Goal: Task Accomplishment & Management: Manage account settings

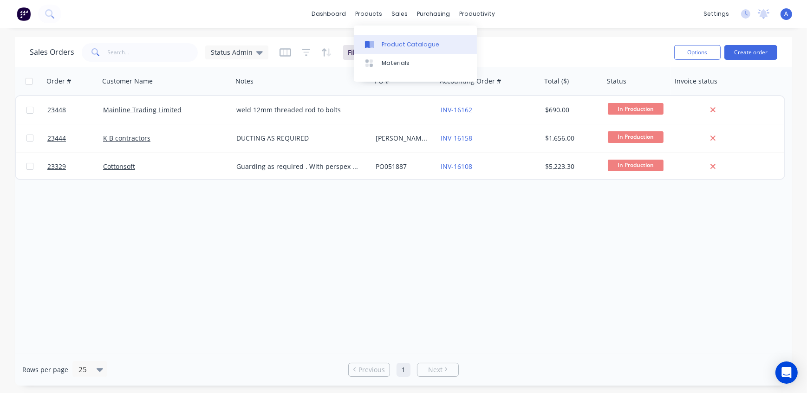
click at [388, 46] on div "Product Catalogue" at bounding box center [411, 44] width 58 height 8
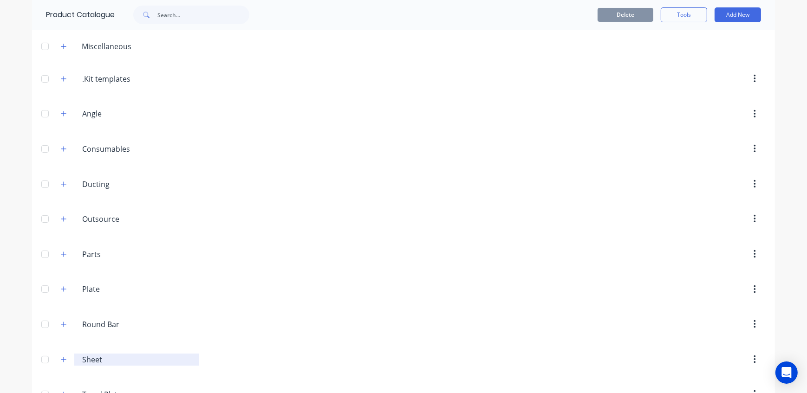
scroll to position [128, 0]
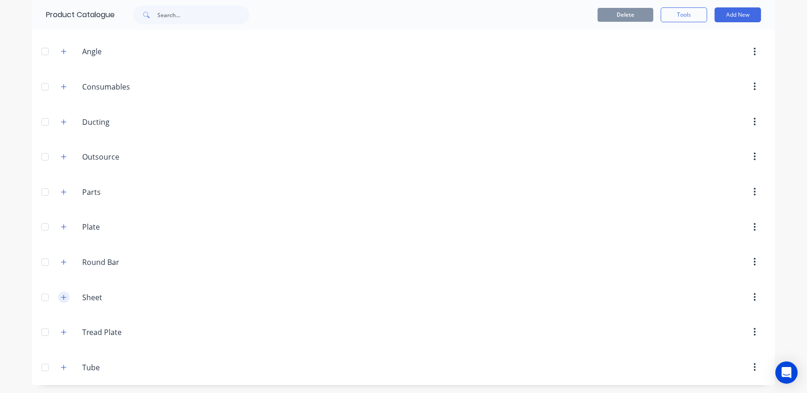
click at [63, 299] on icon "button" at bounding box center [64, 297] width 6 height 7
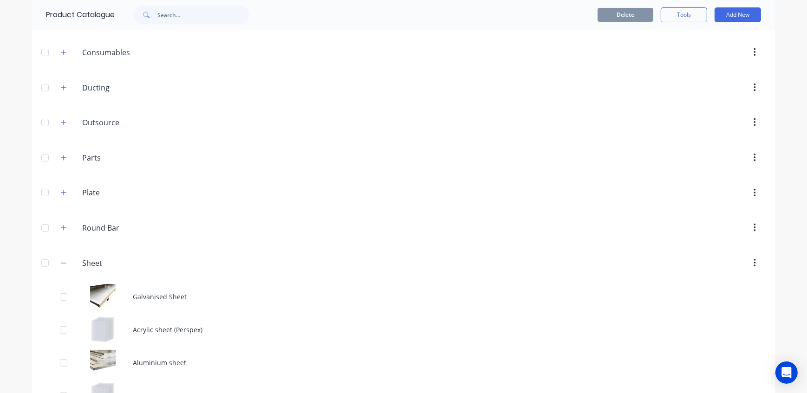
scroll to position [458, 0]
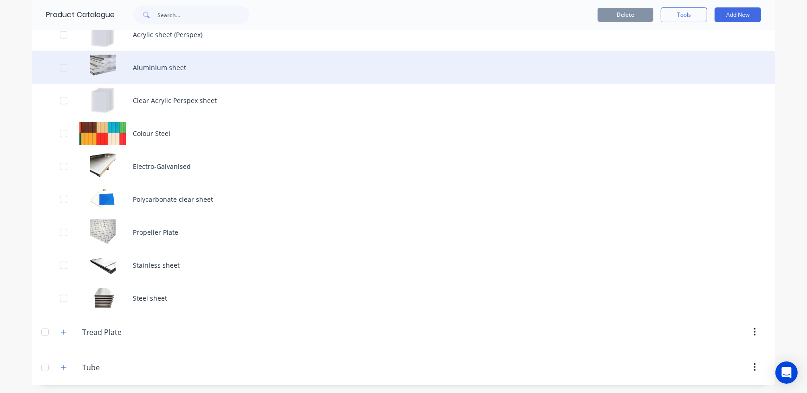
click at [170, 71] on div "Aluminium sheet" at bounding box center [403, 67] width 743 height 33
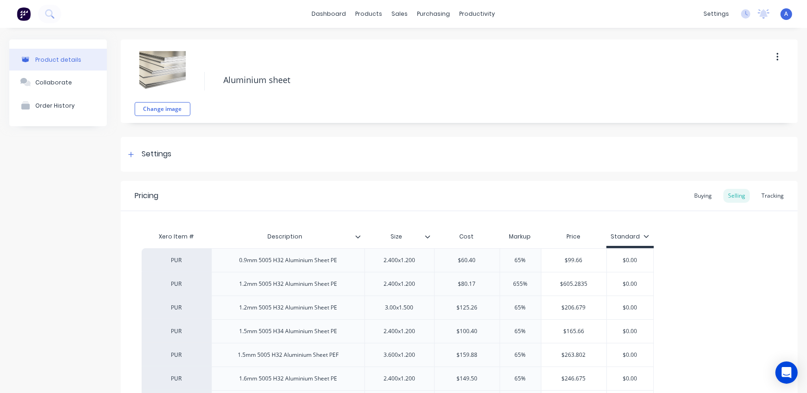
type textarea "x"
click at [411, 48] on link "Sales Orders" at bounding box center [446, 44] width 123 height 19
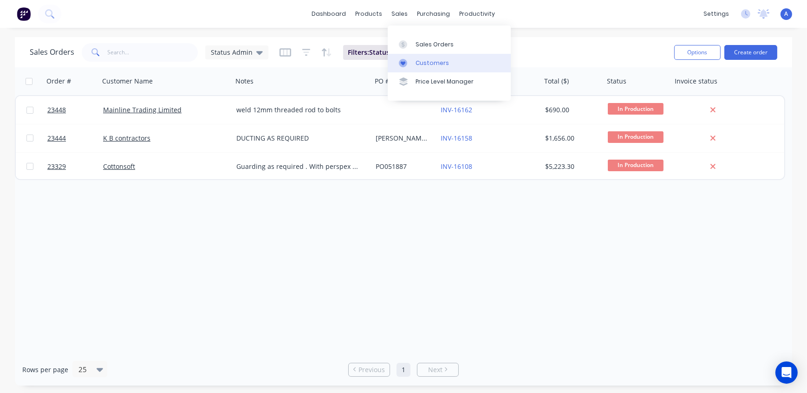
click at [430, 66] on div "Customers" at bounding box center [432, 63] width 33 height 8
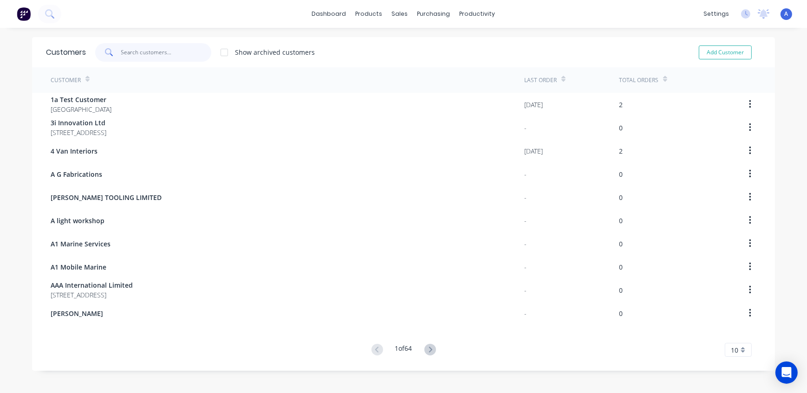
click at [146, 52] on input "text" at bounding box center [166, 52] width 91 height 19
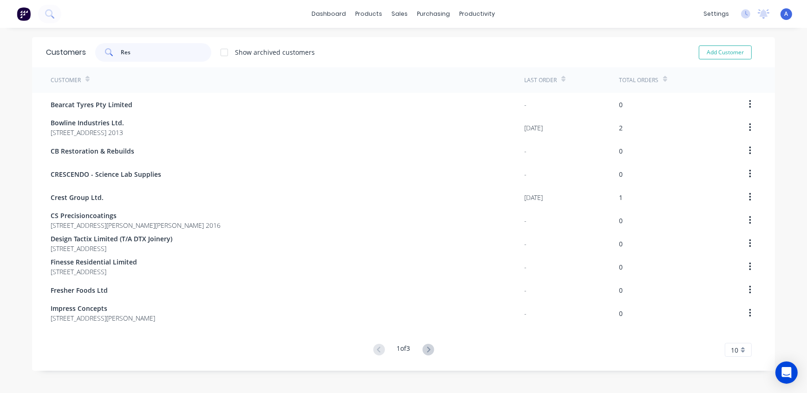
drag, startPoint x: 142, startPoint y: 52, endPoint x: 101, endPoint y: 52, distance: 40.9
click at [101, 52] on div "Res" at bounding box center [153, 52] width 116 height 19
click at [139, 56] on input "Res" at bounding box center [166, 52] width 91 height 19
drag, startPoint x: 136, startPoint y: 55, endPoint x: 100, endPoint y: 50, distance: 36.1
click at [102, 51] on div "Res" at bounding box center [153, 52] width 116 height 19
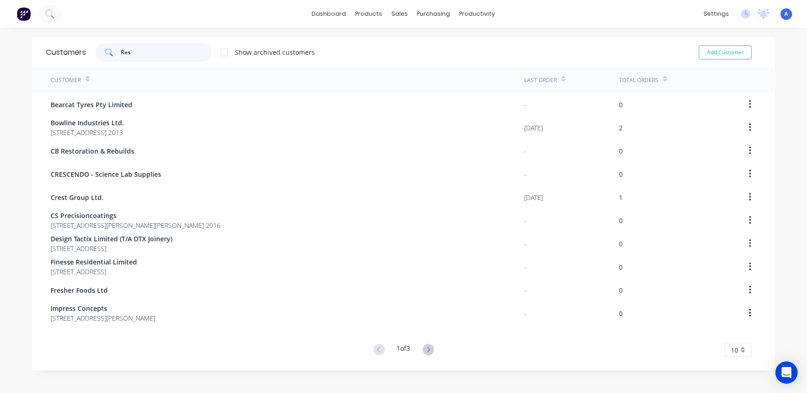
click at [131, 49] on input "Res" at bounding box center [166, 52] width 91 height 19
click at [133, 51] on input "Res" at bounding box center [166, 52] width 91 height 19
type input "Res"
click at [426, 59] on div "Customers" at bounding box center [428, 63] width 33 height 8
click at [426, 60] on div "Customers" at bounding box center [428, 63] width 33 height 8
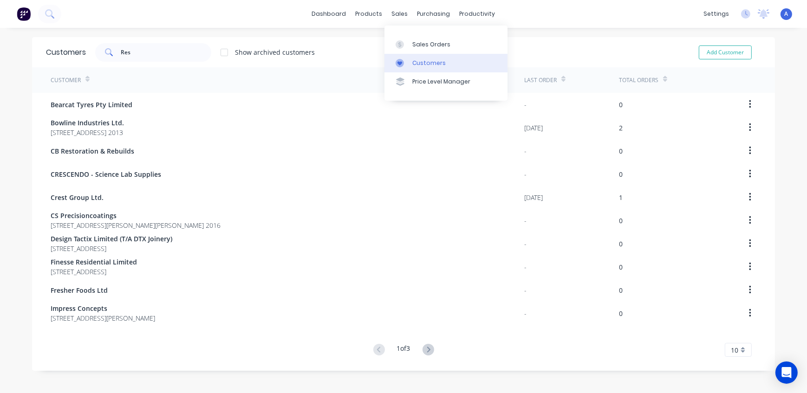
click at [555, 51] on div "Res Show archived customers Add Customer" at bounding box center [423, 52] width 675 height 19
drag, startPoint x: 144, startPoint y: 52, endPoint x: 100, endPoint y: 51, distance: 43.7
click at [100, 51] on div "Res" at bounding box center [153, 52] width 116 height 19
click at [383, 52] on div "Res Show archived customers Add Customer" at bounding box center [423, 52] width 675 height 19
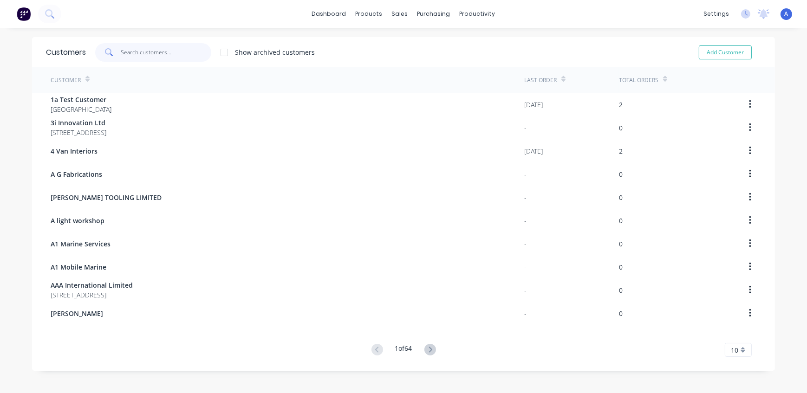
click at [162, 54] on input "text" at bounding box center [166, 52] width 91 height 19
click at [141, 50] on input "text" at bounding box center [166, 52] width 91 height 19
click at [128, 53] on input "text" at bounding box center [166, 52] width 91 height 19
click at [422, 44] on div "Sales Orders" at bounding box center [431, 44] width 38 height 8
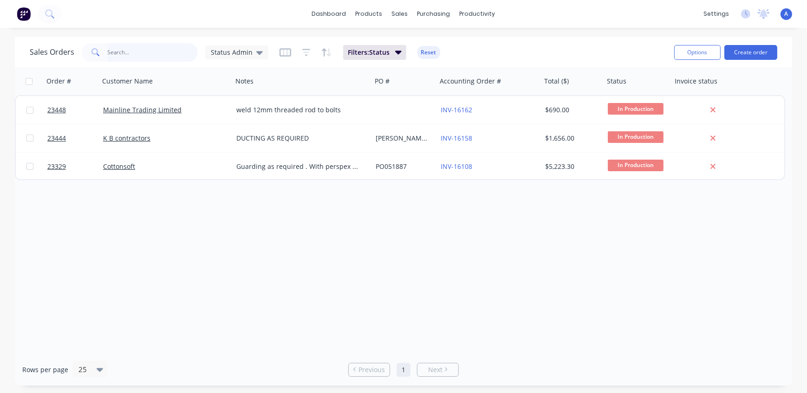
click at [158, 51] on input "text" at bounding box center [153, 52] width 91 height 19
click at [293, 240] on div "Order # Customer Name Notes PO # Accounting Order # Total ($) Status Invoice st…" at bounding box center [403, 210] width 777 height 287
click at [152, 53] on input "text" at bounding box center [153, 52] width 91 height 19
click at [284, 207] on div "Order # Customer Name Notes PO # Accounting Order # Total ($) Status Invoice st…" at bounding box center [403, 210] width 777 height 287
click at [789, 14] on div "A Northern Sheetmetals Admin Power User Profile Sign out" at bounding box center [787, 14] width 12 height 12
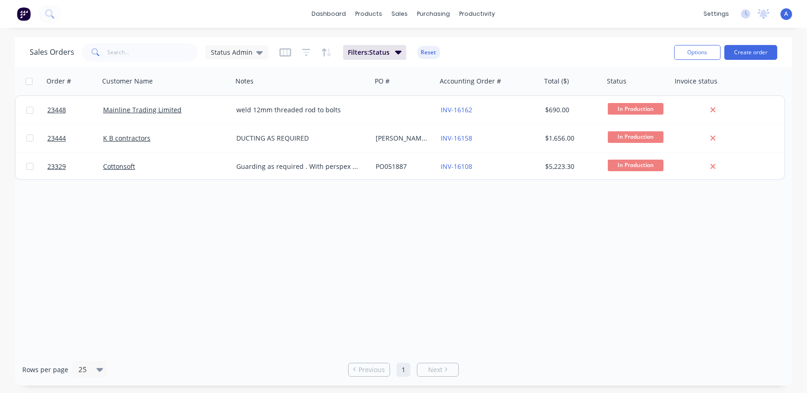
click at [785, 13] on span "A" at bounding box center [787, 14] width 4 height 8
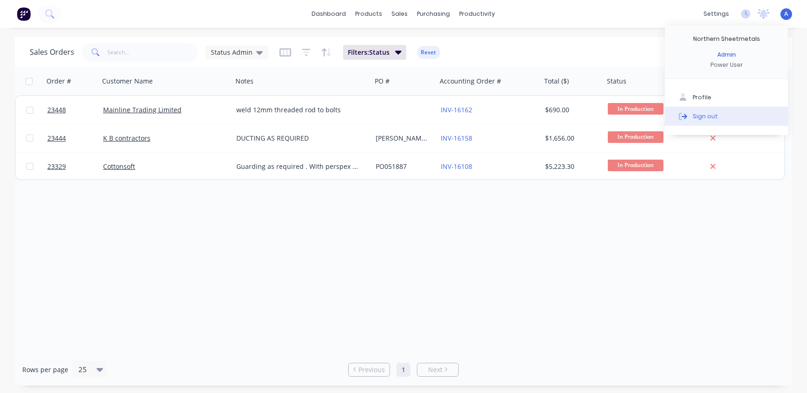
click at [701, 115] on div "Sign out" at bounding box center [705, 116] width 25 height 8
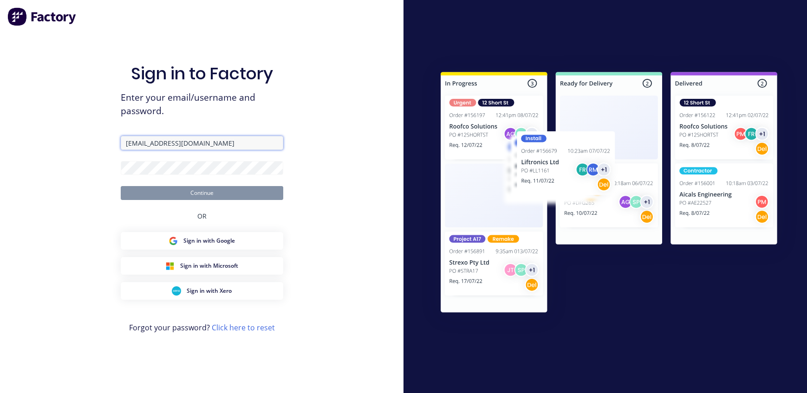
click at [180, 146] on input "[EMAIL_ADDRESS][DOMAIN_NAME]" at bounding box center [202, 143] width 163 height 14
type input "[EMAIL_ADDRESS][DOMAIN_NAME]"
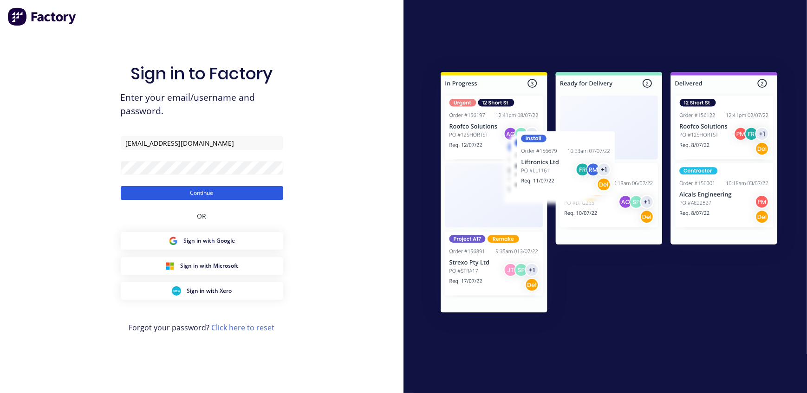
click at [206, 195] on button "Continue" at bounding box center [202, 193] width 163 height 14
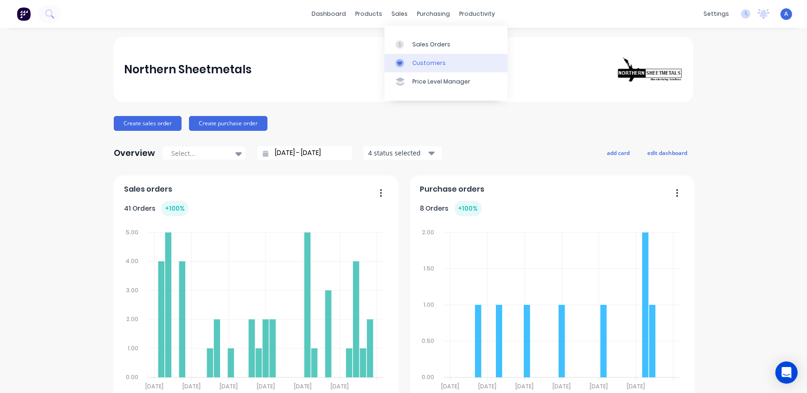
click at [422, 63] on div "Customers" at bounding box center [428, 63] width 33 height 8
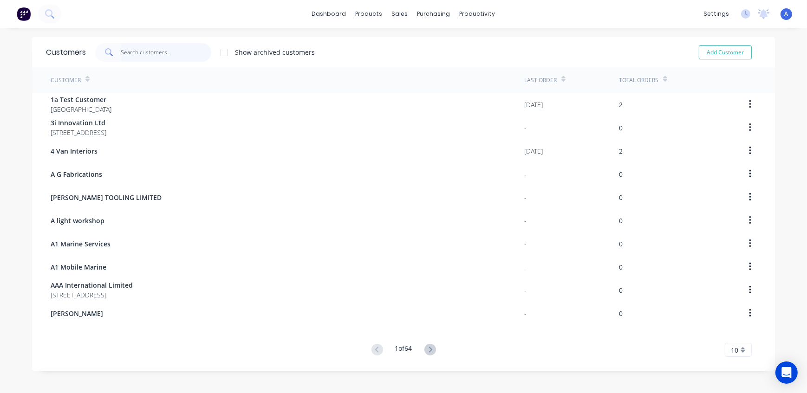
click at [126, 48] on input "text" at bounding box center [166, 52] width 91 height 19
click at [227, 18] on div "dashboard products sales purchasing productivity dashboard products Product Cat…" at bounding box center [403, 14] width 807 height 28
click at [49, 14] on icon at bounding box center [49, 13] width 9 height 9
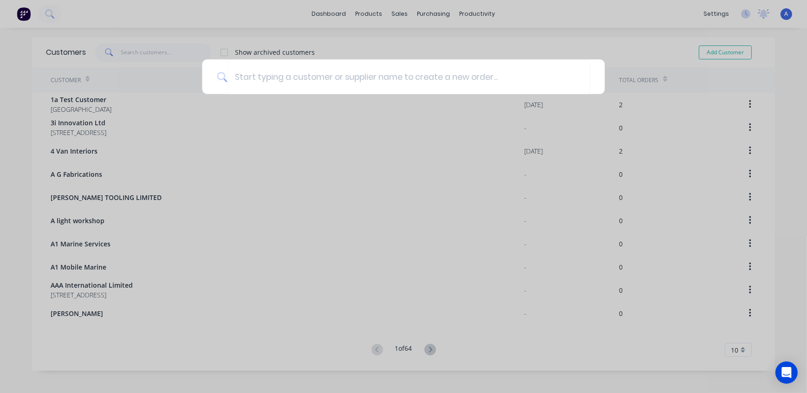
click at [506, 25] on div at bounding box center [403, 196] width 807 height 393
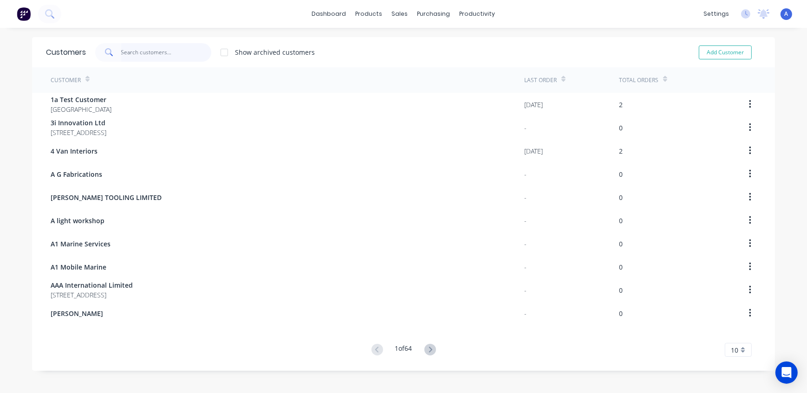
click at [167, 55] on input "text" at bounding box center [166, 52] width 91 height 19
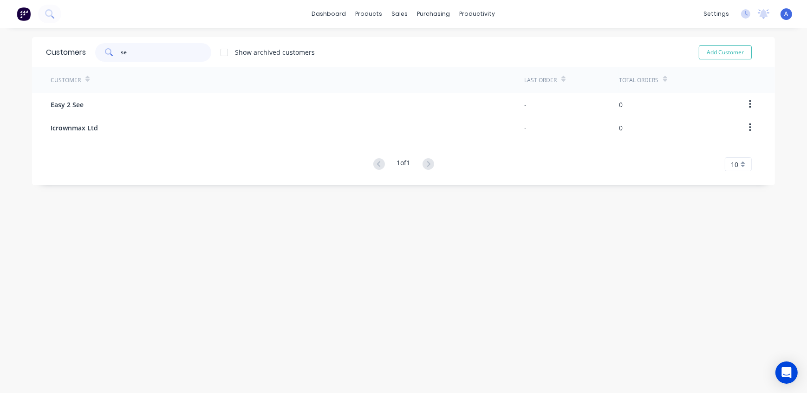
type input "s"
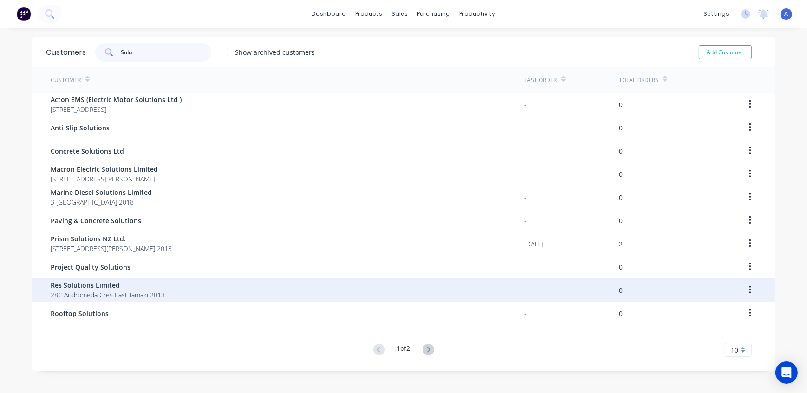
type input "Solu"
click at [103, 288] on span "Res Solutions Limited" at bounding box center [108, 285] width 114 height 10
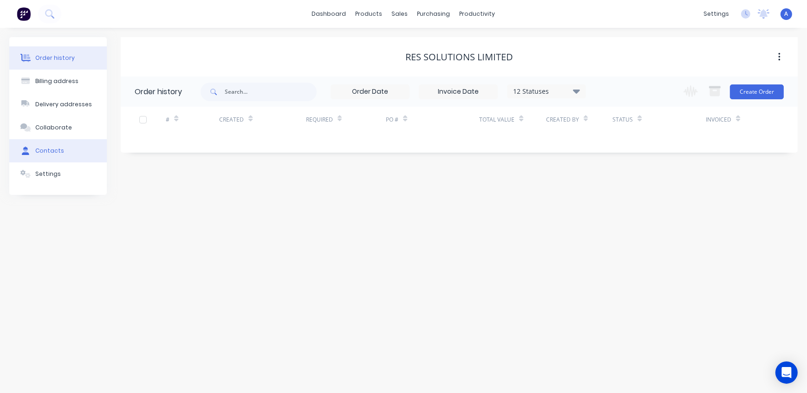
click at [50, 153] on div "Contacts" at bounding box center [49, 151] width 29 height 8
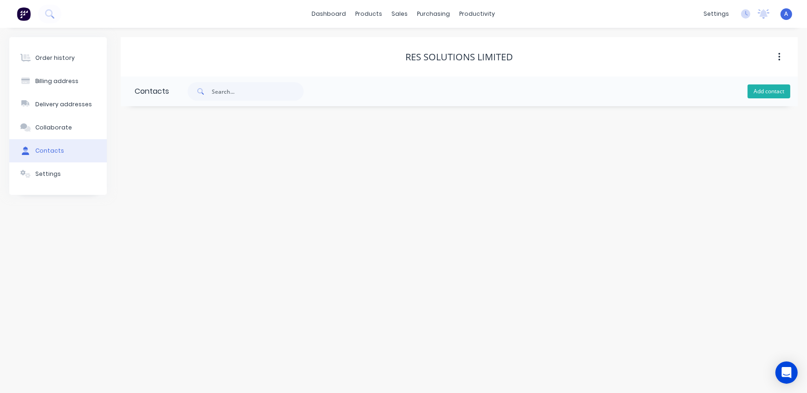
click at [773, 88] on button "Add contact" at bounding box center [769, 92] width 43 height 14
select select "AU"
click at [166, 159] on input "text" at bounding box center [211, 160] width 152 height 14
type input "[PERSON_NAME]"
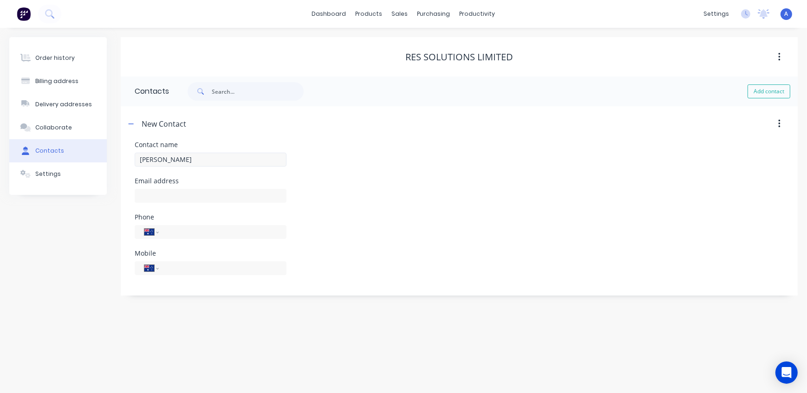
select select "AU"
click at [191, 198] on input "text" at bounding box center [211, 196] width 152 height 14
click at [525, 264] on div "Mobile International [GEOGRAPHIC_DATA] [GEOGRAPHIC_DATA] [GEOGRAPHIC_DATA] [GEO…" at bounding box center [459, 268] width 649 height 36
click at [155, 232] on select "International [GEOGRAPHIC_DATA] [GEOGRAPHIC_DATA] [GEOGRAPHIC_DATA] [GEOGRAPHIC…" at bounding box center [151, 232] width 14 height 13
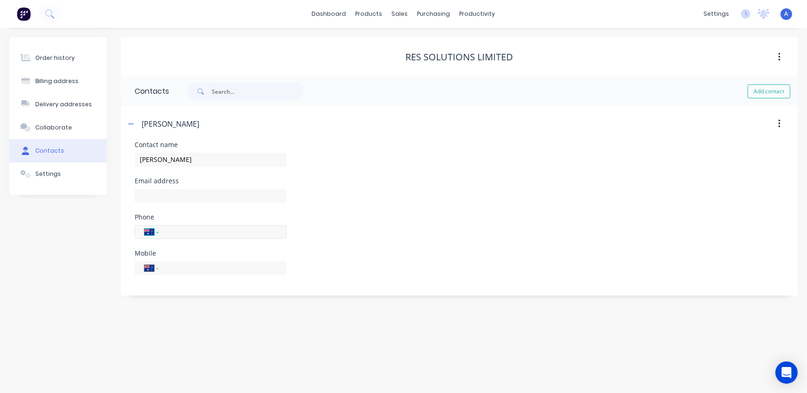
select select "NZ"
click at [144, 226] on select "International [GEOGRAPHIC_DATA] [GEOGRAPHIC_DATA] [GEOGRAPHIC_DATA] [GEOGRAPHIC…" at bounding box center [151, 232] width 14 height 13
click at [155, 271] on select "International [GEOGRAPHIC_DATA] [GEOGRAPHIC_DATA] [GEOGRAPHIC_DATA] [GEOGRAPHIC…" at bounding box center [151, 268] width 14 height 13
select select "NZ"
click at [144, 262] on select "International [GEOGRAPHIC_DATA] [GEOGRAPHIC_DATA] [GEOGRAPHIC_DATA] [GEOGRAPHIC…" at bounding box center [151, 268] width 14 height 13
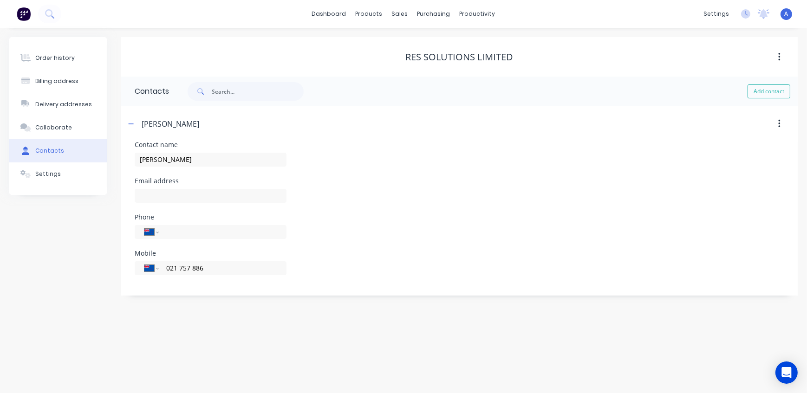
type input "021 757 886"
click at [437, 219] on div "Phone International [GEOGRAPHIC_DATA] [GEOGRAPHIC_DATA] [GEOGRAPHIC_DATA] [GEOG…" at bounding box center [459, 232] width 649 height 36
click at [65, 73] on button "Billing address" at bounding box center [58, 81] width 98 height 23
select select "AU"
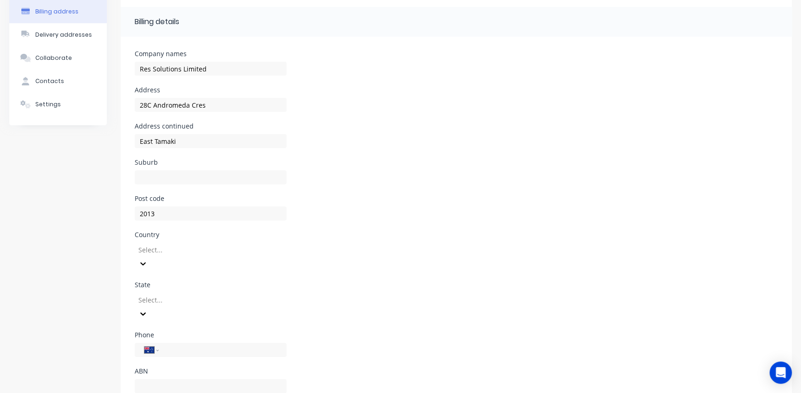
scroll to position [71, 0]
click at [175, 248] on div at bounding box center [204, 249] width 134 height 12
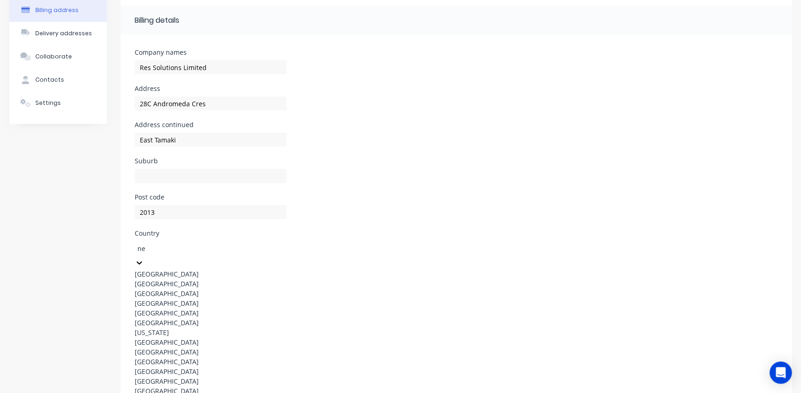
type input "new"
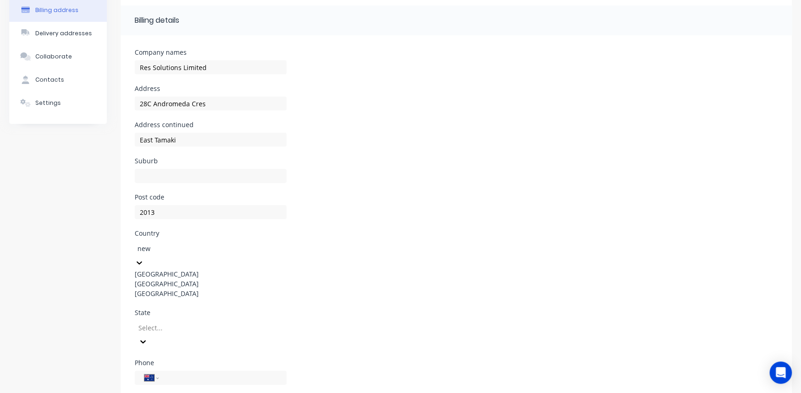
click at [166, 287] on div "[GEOGRAPHIC_DATA]" at bounding box center [211, 284] width 152 height 10
click at [168, 293] on div at bounding box center [204, 299] width 134 height 12
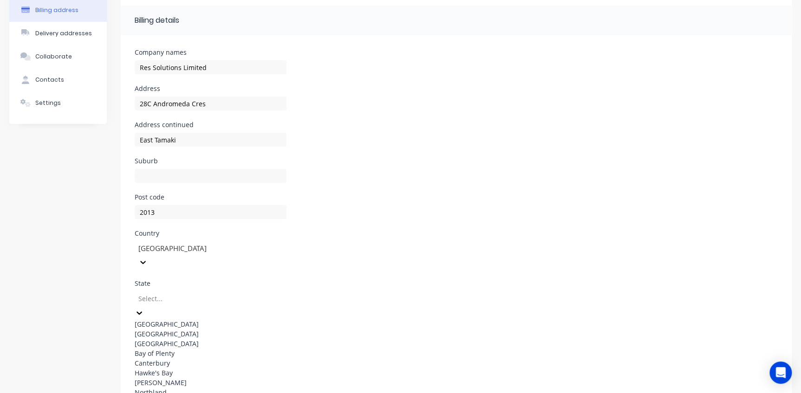
click at [154, 344] on div "[GEOGRAPHIC_DATA]" at bounding box center [211, 344] width 152 height 10
click at [156, 342] on select "International [GEOGRAPHIC_DATA] [GEOGRAPHIC_DATA] [GEOGRAPHIC_DATA] [GEOGRAPHIC…" at bounding box center [151, 348] width 14 height 13
select select "NZ"
click at [144, 342] on select "International [GEOGRAPHIC_DATA] [GEOGRAPHIC_DATA] [GEOGRAPHIC_DATA] [GEOGRAPHIC…" at bounding box center [151, 348] width 14 height 13
click at [431, 331] on div "Phone International [GEOGRAPHIC_DATA] [GEOGRAPHIC_DATA] [GEOGRAPHIC_DATA] [GEOG…" at bounding box center [456, 349] width 643 height 36
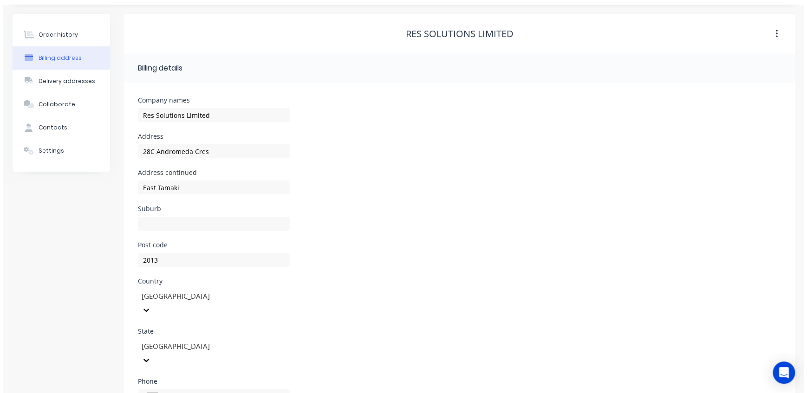
scroll to position [0, 0]
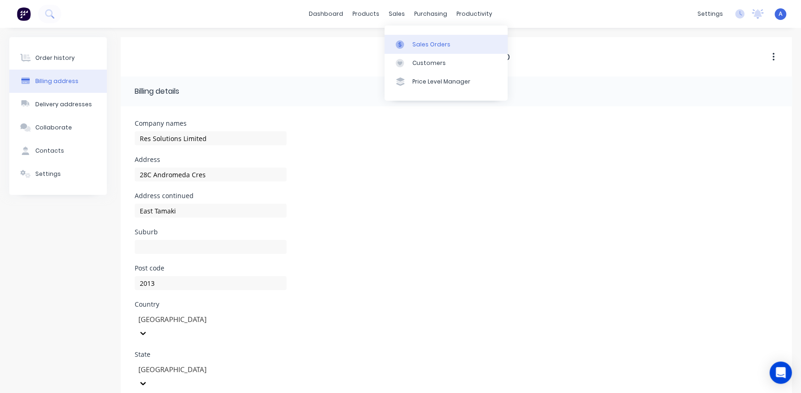
click at [424, 45] on div "Sales Orders" at bounding box center [431, 44] width 38 height 8
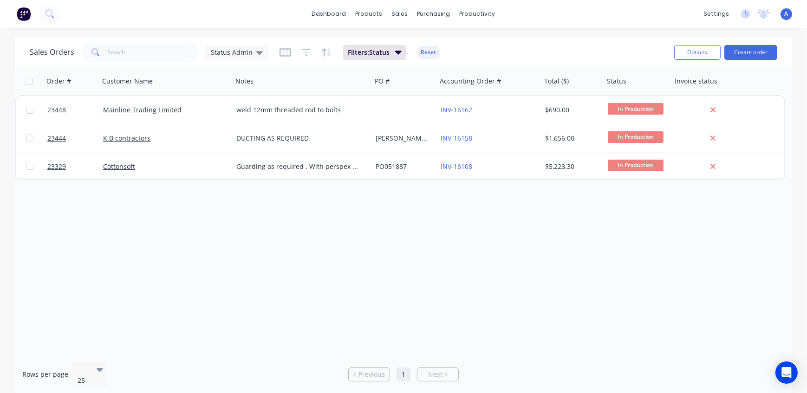
click at [351, 298] on div "Order # Customer Name Notes PO # Accounting Order # Total ($) Status Invoice st…" at bounding box center [403, 210] width 777 height 287
click at [402, 43] on div "Product Catalogue" at bounding box center [411, 44] width 58 height 8
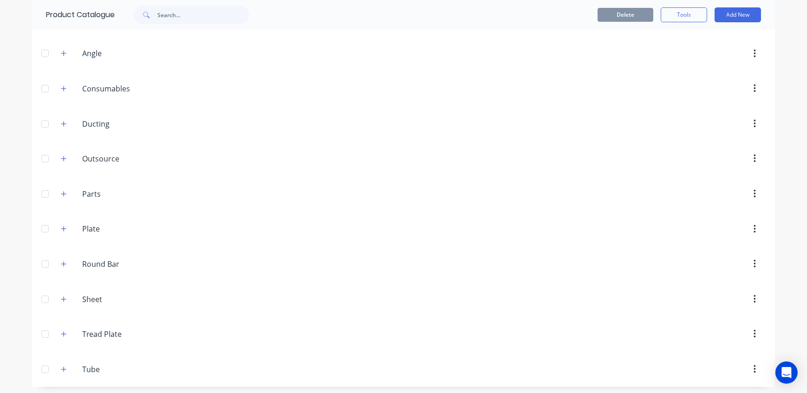
scroll to position [128, 0]
click at [61, 297] on icon "button" at bounding box center [64, 297] width 6 height 7
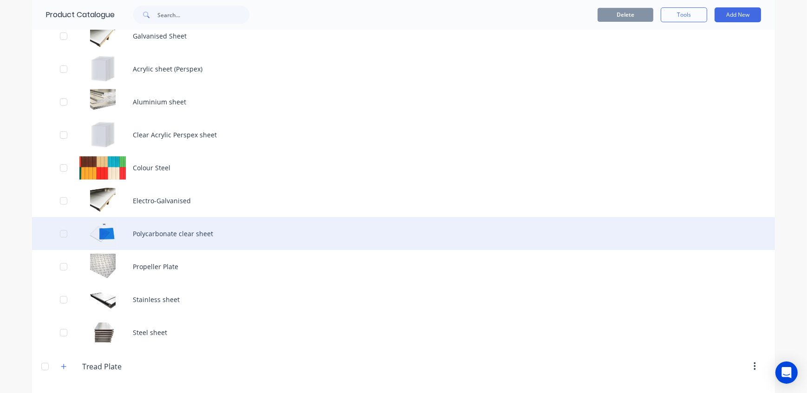
scroll to position [297, 0]
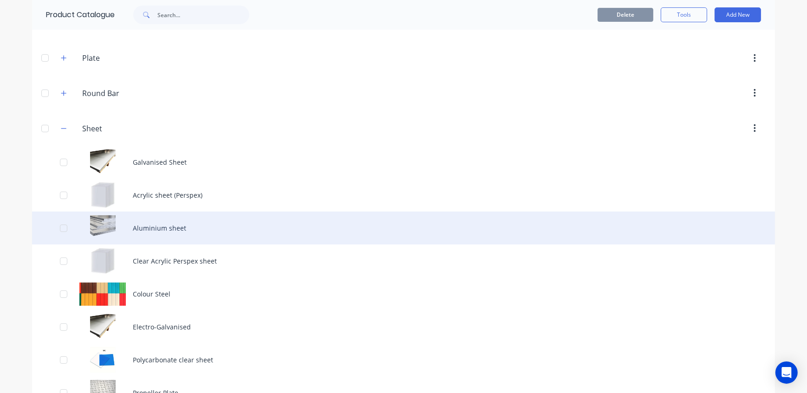
click at [162, 230] on div "Aluminium sheet" at bounding box center [403, 228] width 743 height 33
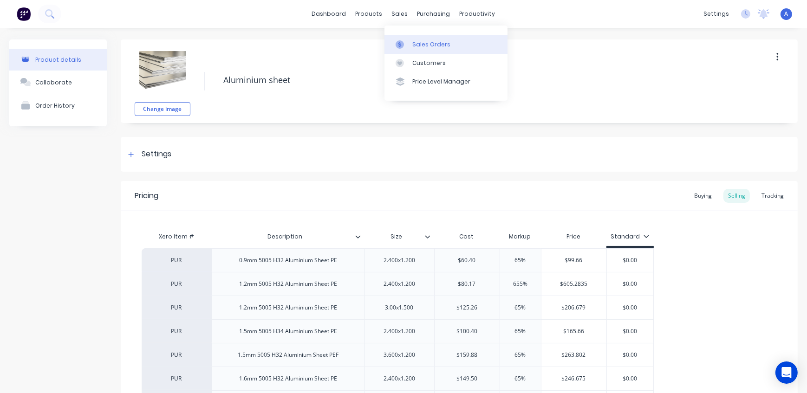
click at [418, 48] on div "Sales Orders" at bounding box center [431, 44] width 38 height 8
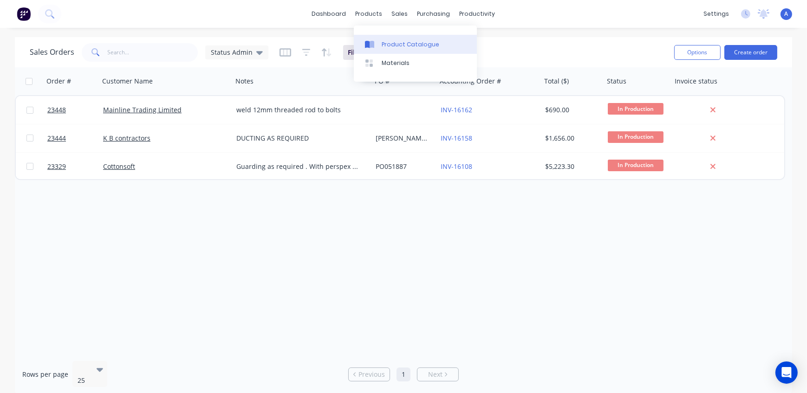
click at [391, 46] on div "Product Catalogue" at bounding box center [411, 44] width 58 height 8
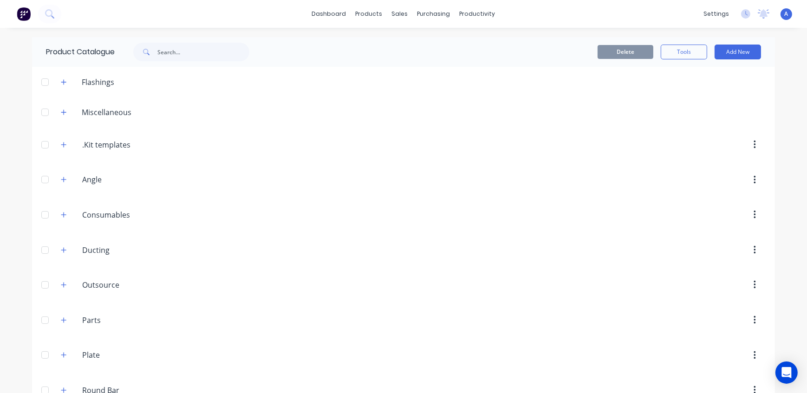
scroll to position [458, 0]
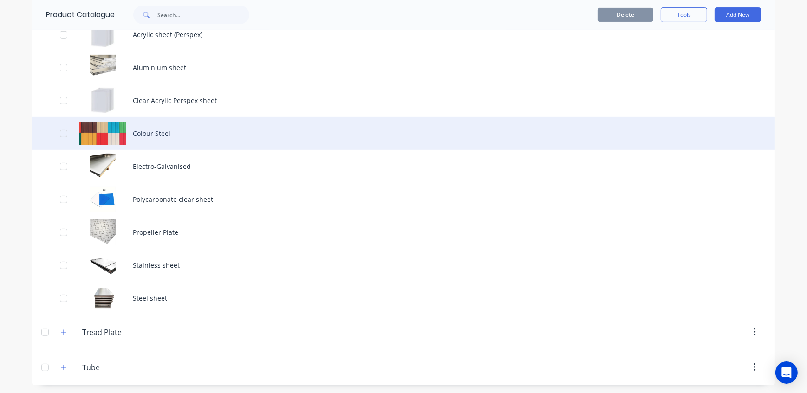
click at [156, 135] on div "Colour Steel" at bounding box center [403, 133] width 743 height 33
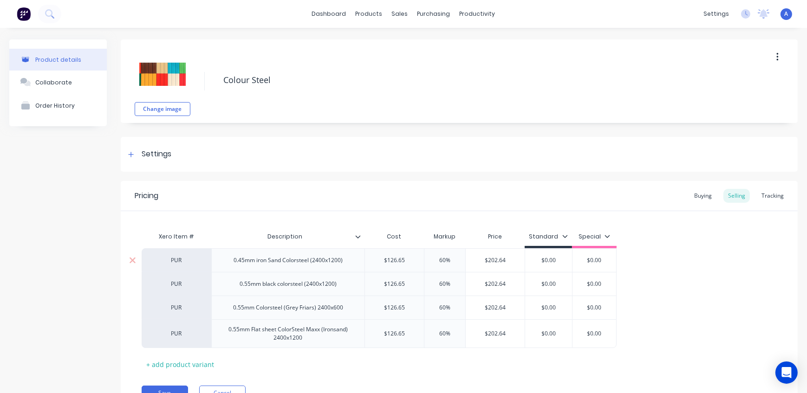
drag, startPoint x: 453, startPoint y: 261, endPoint x: 416, endPoint y: 261, distance: 37.2
click at [416, 261] on div "PUR 0.45mm iron Sand Colorsteel (2400x1200) $126.65 60% 60% $202.64 $0.00 $0.00" at bounding box center [379, 260] width 475 height 24
type input "65"
drag, startPoint x: 455, startPoint y: 283, endPoint x: 420, endPoint y: 283, distance: 34.8
click at [420, 283] on div "PUR 0.55mm black colorsteel (2400x1200) $126.65 60% 60% $202.64 $0.00 $0.00" at bounding box center [382, 284] width 481 height 24
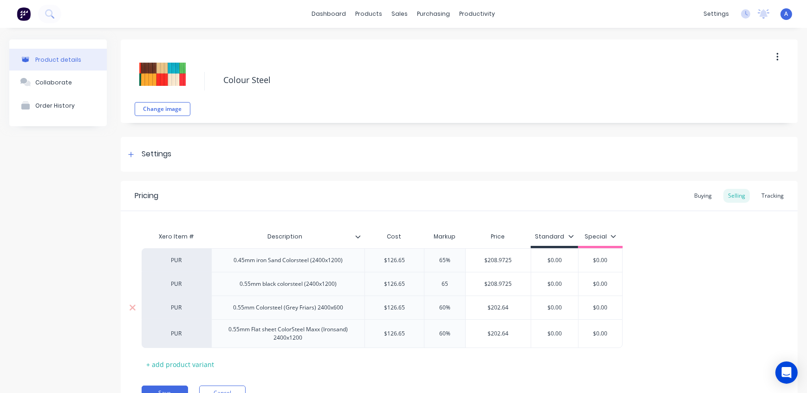
type input "65"
drag, startPoint x: 432, startPoint y: 307, endPoint x: 424, endPoint y: 307, distance: 8.4
click at [424, 307] on input "60%" at bounding box center [445, 308] width 46 height 8
type input "65"
drag, startPoint x: 456, startPoint y: 336, endPoint x: 413, endPoint y: 333, distance: 43.3
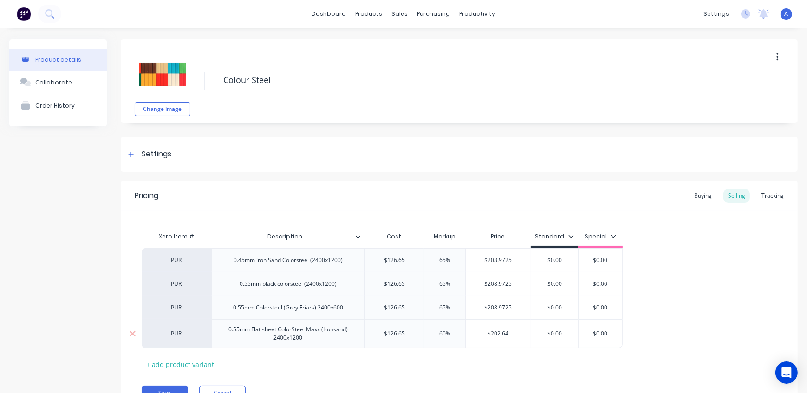
click at [413, 333] on div "PUR 0.55mm Flat sheet ColorSteel Maxx (Ironsand) 2400x1200 $126.65 60% 60% $202…" at bounding box center [382, 333] width 481 height 29
click at [457, 344] on div "65%" at bounding box center [445, 333] width 46 height 23
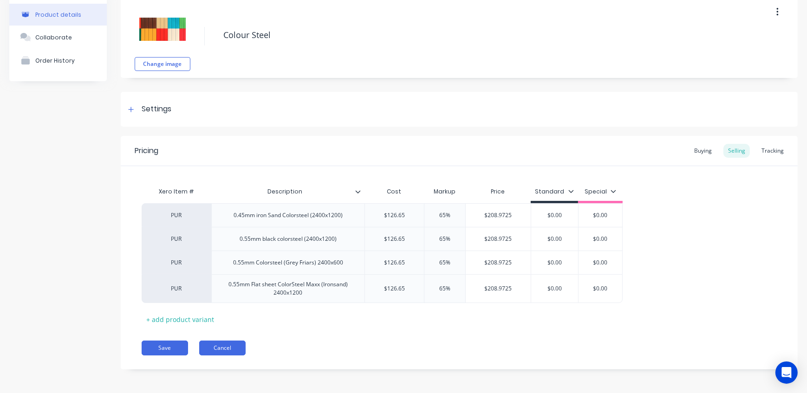
scroll to position [46, 0]
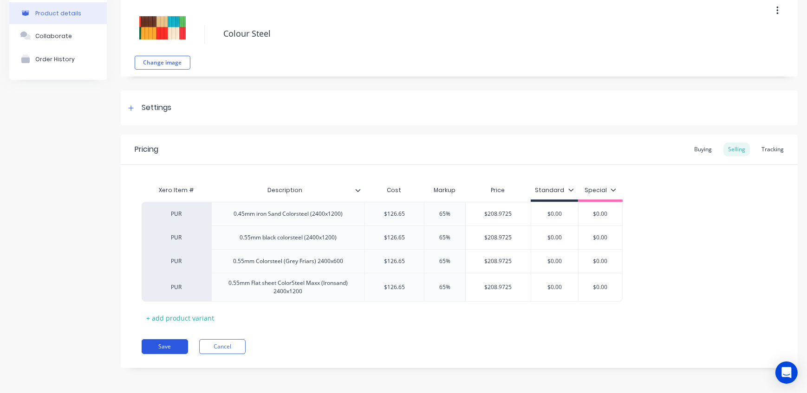
type input "65"
click at [175, 348] on button "Save" at bounding box center [165, 346] width 46 height 15
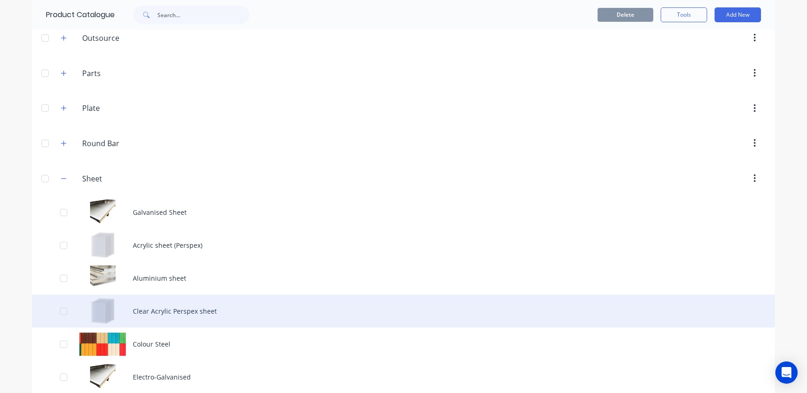
scroll to position [253, 0]
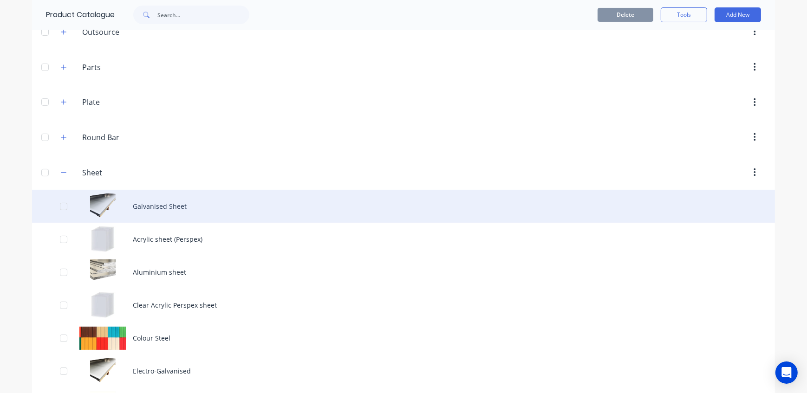
click at [158, 190] on div "Galvanised Sheet" at bounding box center [403, 206] width 743 height 33
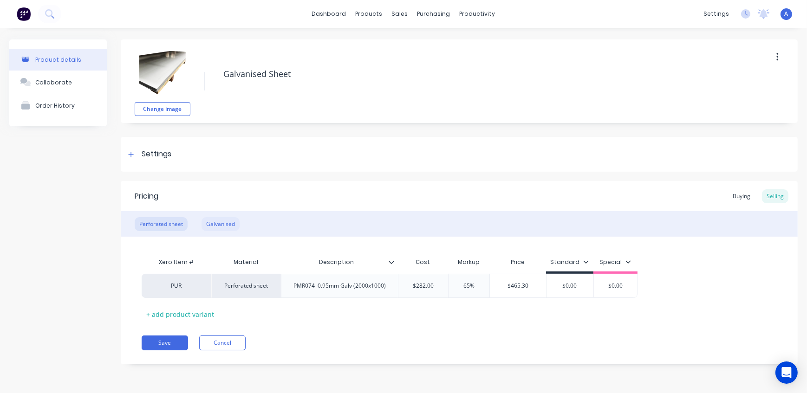
click at [224, 222] on div "Galvanised" at bounding box center [221, 224] width 38 height 14
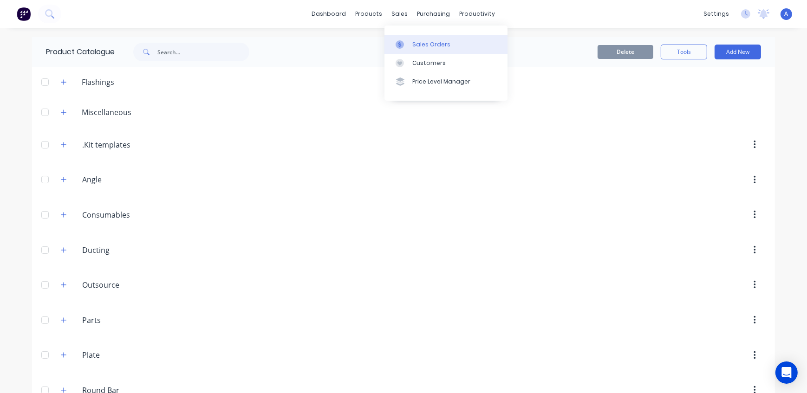
click at [404, 46] on div at bounding box center [403, 44] width 14 height 8
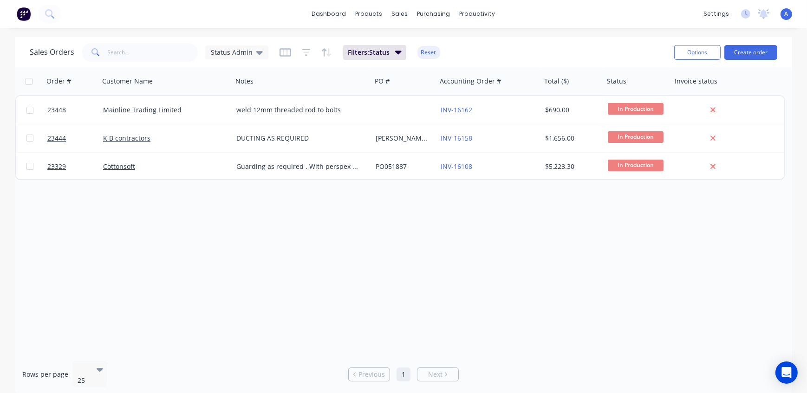
click at [789, 12] on div "A Northern Sheetmetals Admin Power User Profile Sign out" at bounding box center [787, 14] width 12 height 12
click at [786, 13] on span "A" at bounding box center [787, 14] width 4 height 8
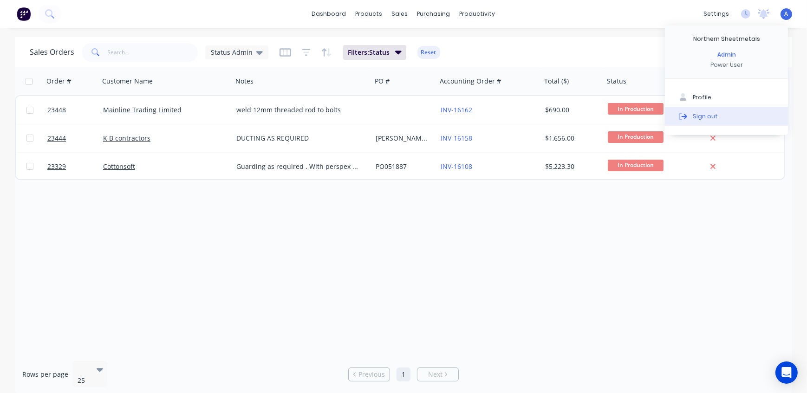
click at [719, 118] on button "Sign out" at bounding box center [726, 116] width 123 height 19
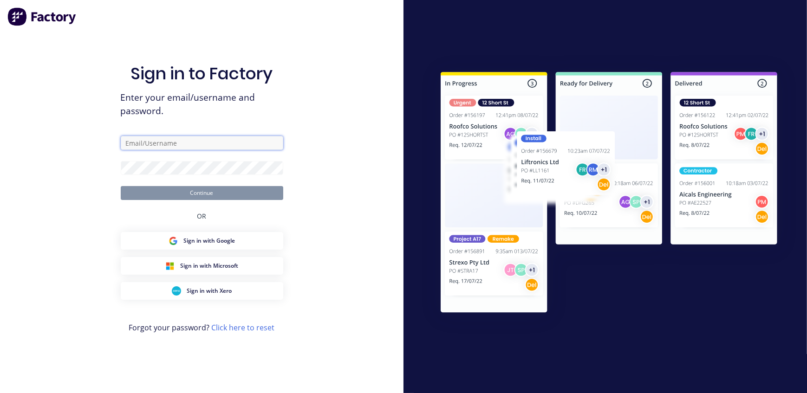
type input "[EMAIL_ADDRESS][DOMAIN_NAME]"
